Goal: Find specific page/section: Find specific page/section

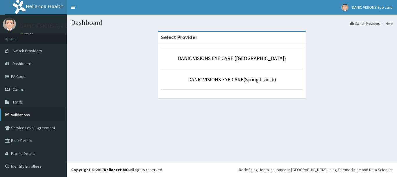
click at [15, 115] on link "Validations" at bounding box center [33, 114] width 67 height 13
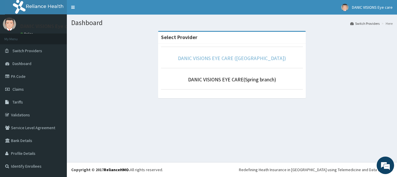
click at [227, 57] on link "DANIC VISIONS EYE CARE ([GEOGRAPHIC_DATA])" at bounding box center [232, 58] width 108 height 7
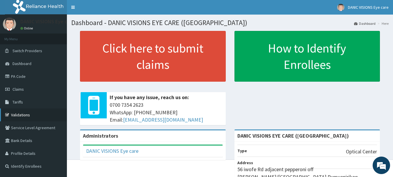
click at [8, 115] on icon at bounding box center [8, 115] width 6 height 4
